Goal: Information Seeking & Learning: Learn about a topic

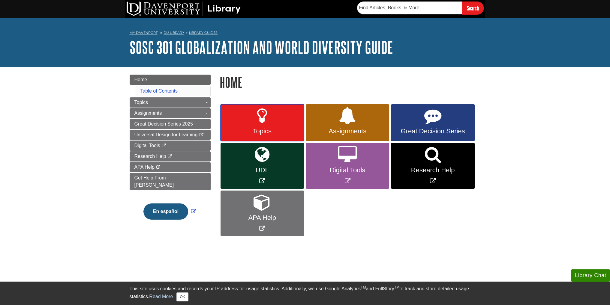
click at [273, 106] on link "Topics" at bounding box center [261, 122] width 83 height 37
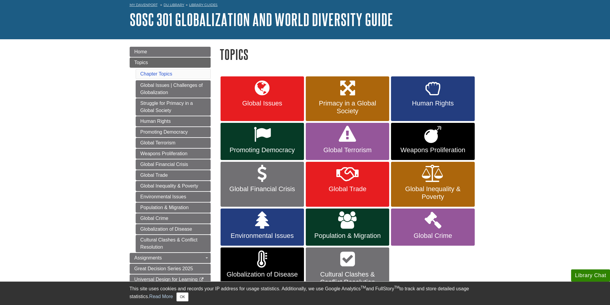
scroll to position [30, 0]
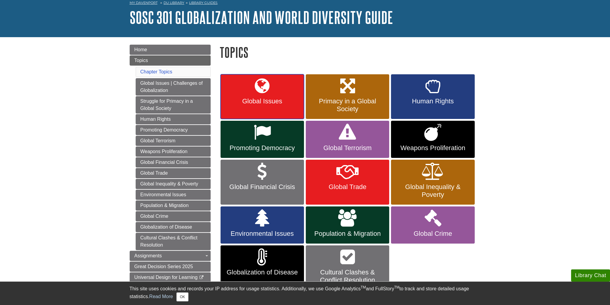
click at [260, 95] on link "Global Issues" at bounding box center [261, 96] width 83 height 45
